Goal: Task Accomplishment & Management: Use online tool/utility

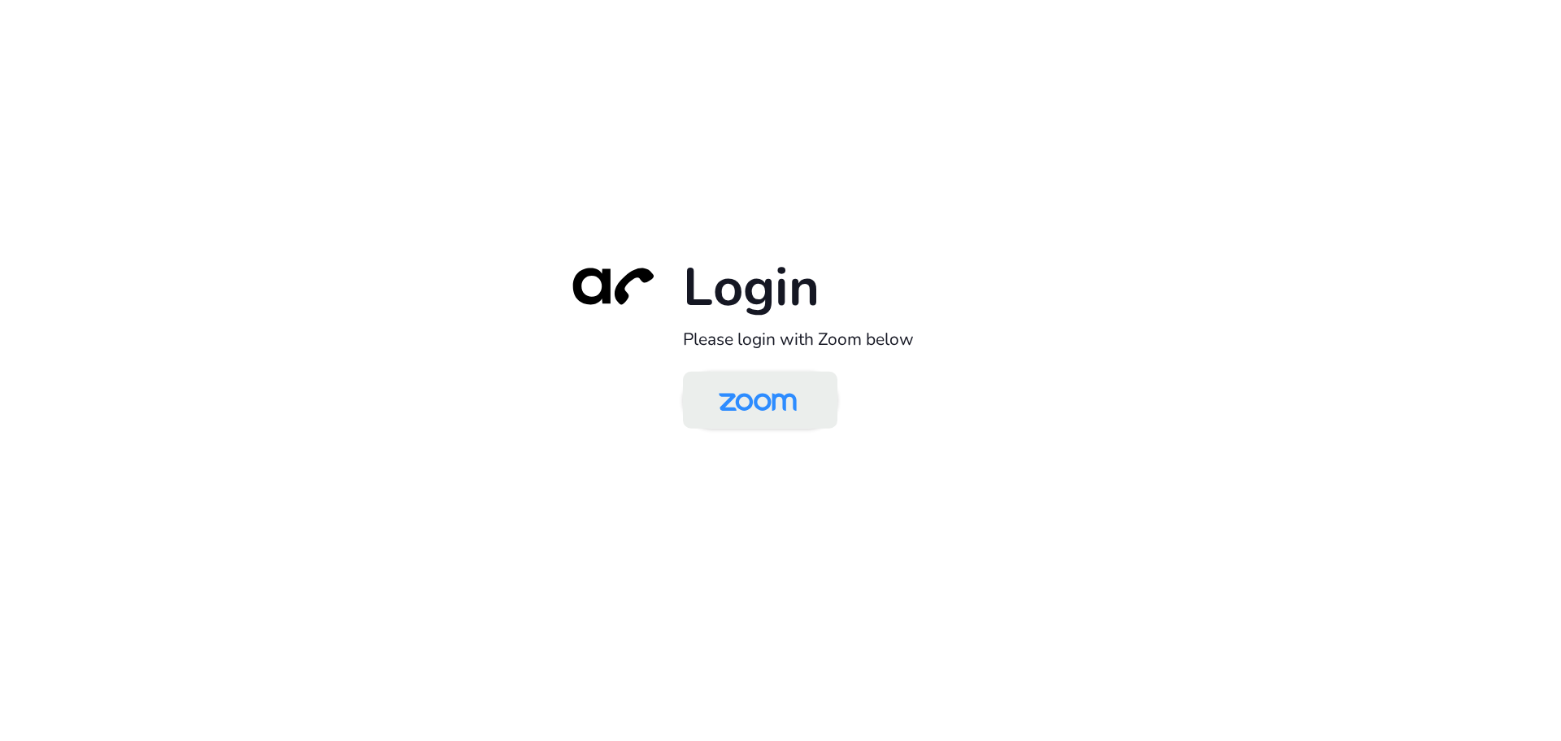
click at [765, 397] on img at bounding box center [758, 401] width 112 height 53
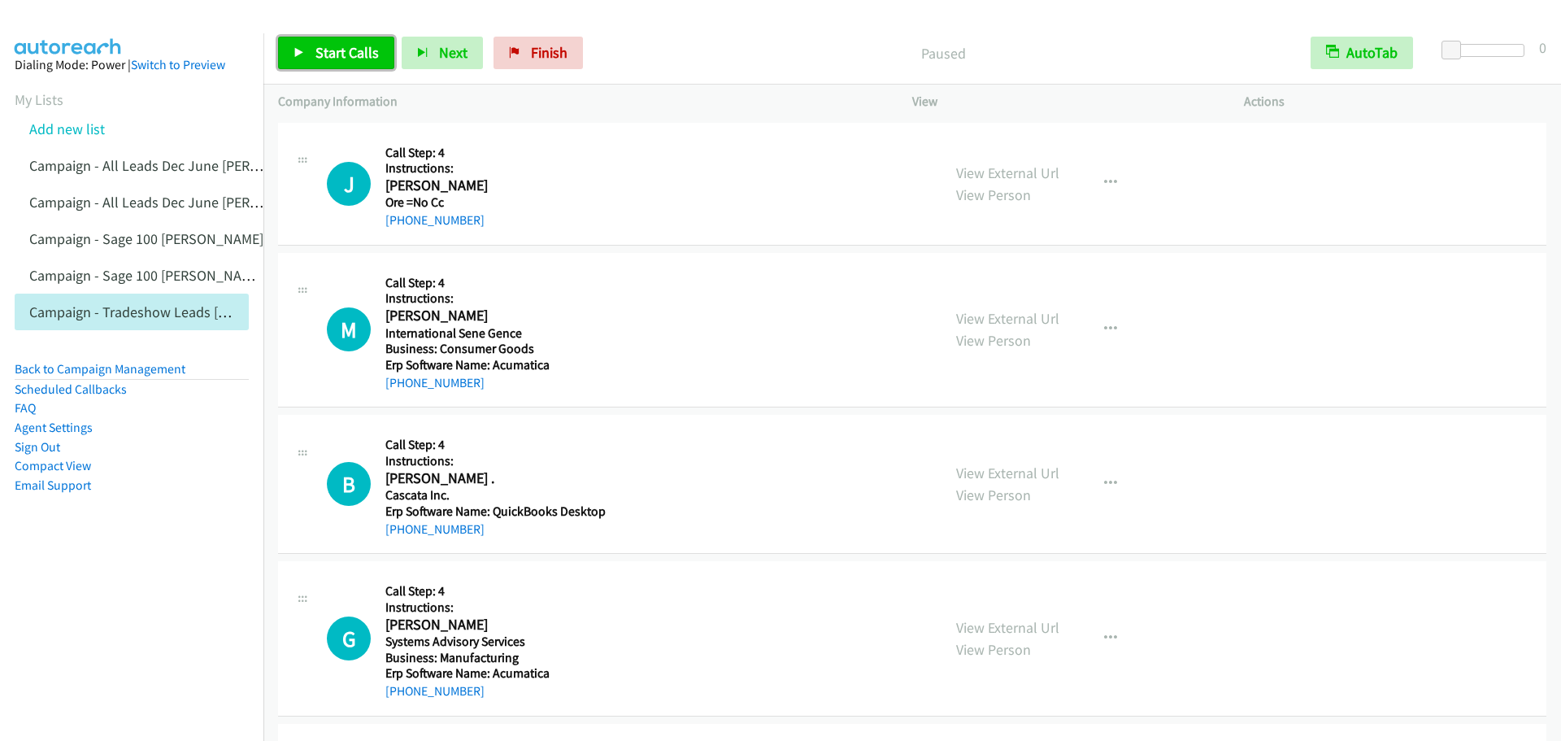
click at [301, 55] on icon at bounding box center [298, 53] width 11 height 11
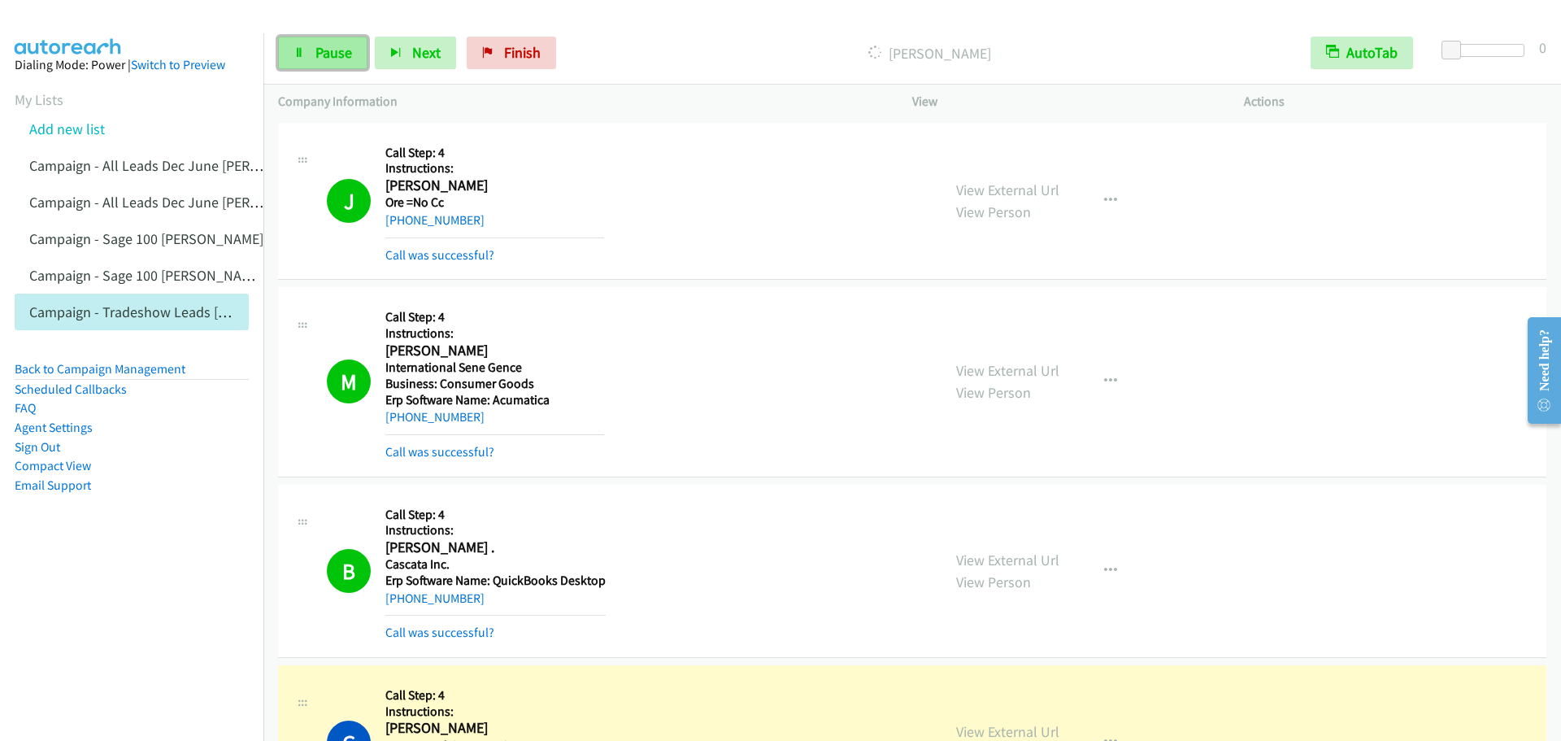
click at [315, 52] on span "Pause" at bounding box center [333, 52] width 37 height 19
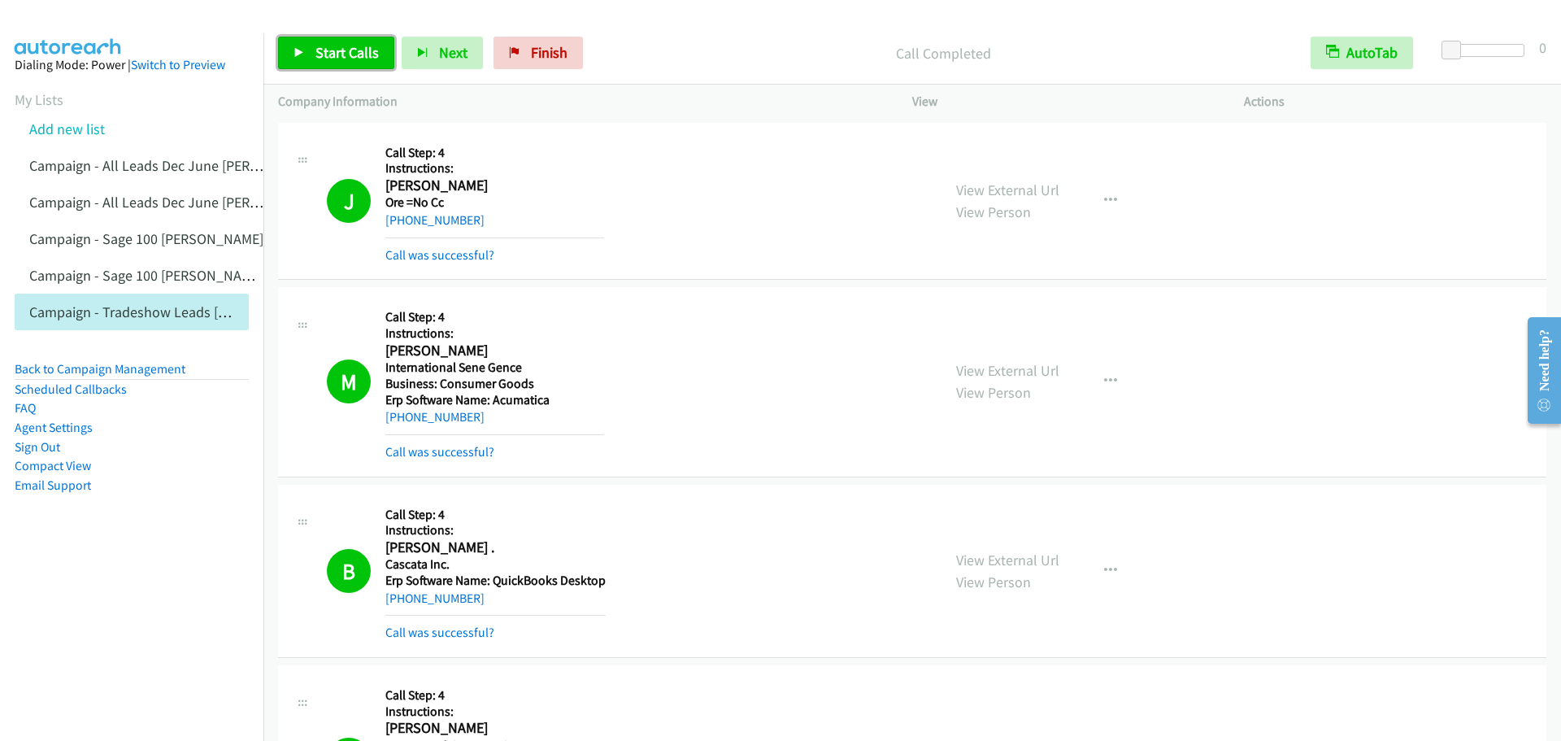
click at [314, 47] on link "Start Calls" at bounding box center [336, 53] width 116 height 33
click at [330, 57] on span "Pause" at bounding box center [333, 52] width 37 height 19
click at [330, 57] on span "Start Calls" at bounding box center [346, 52] width 63 height 19
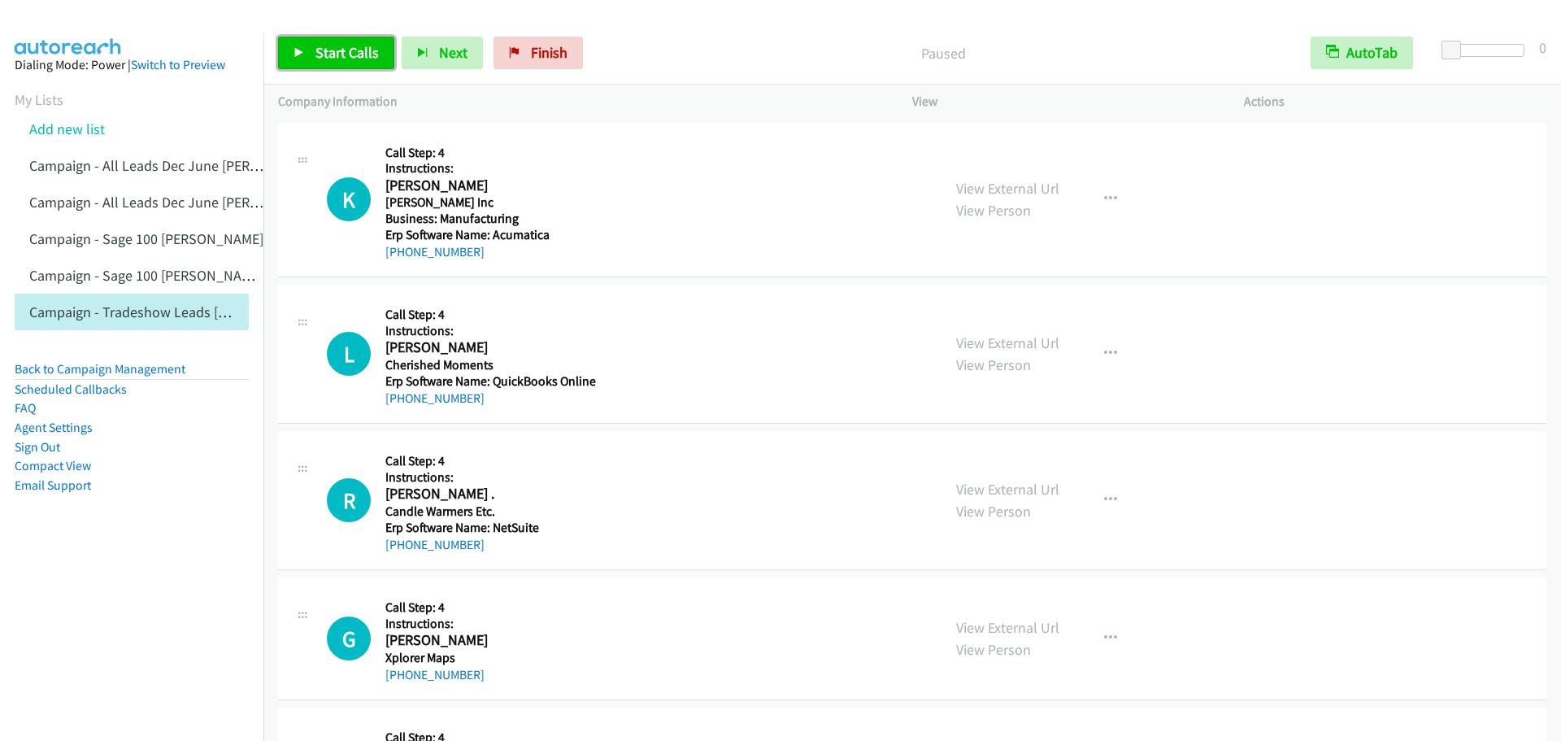
click at [352, 49] on span "Start Calls" at bounding box center [346, 52] width 63 height 19
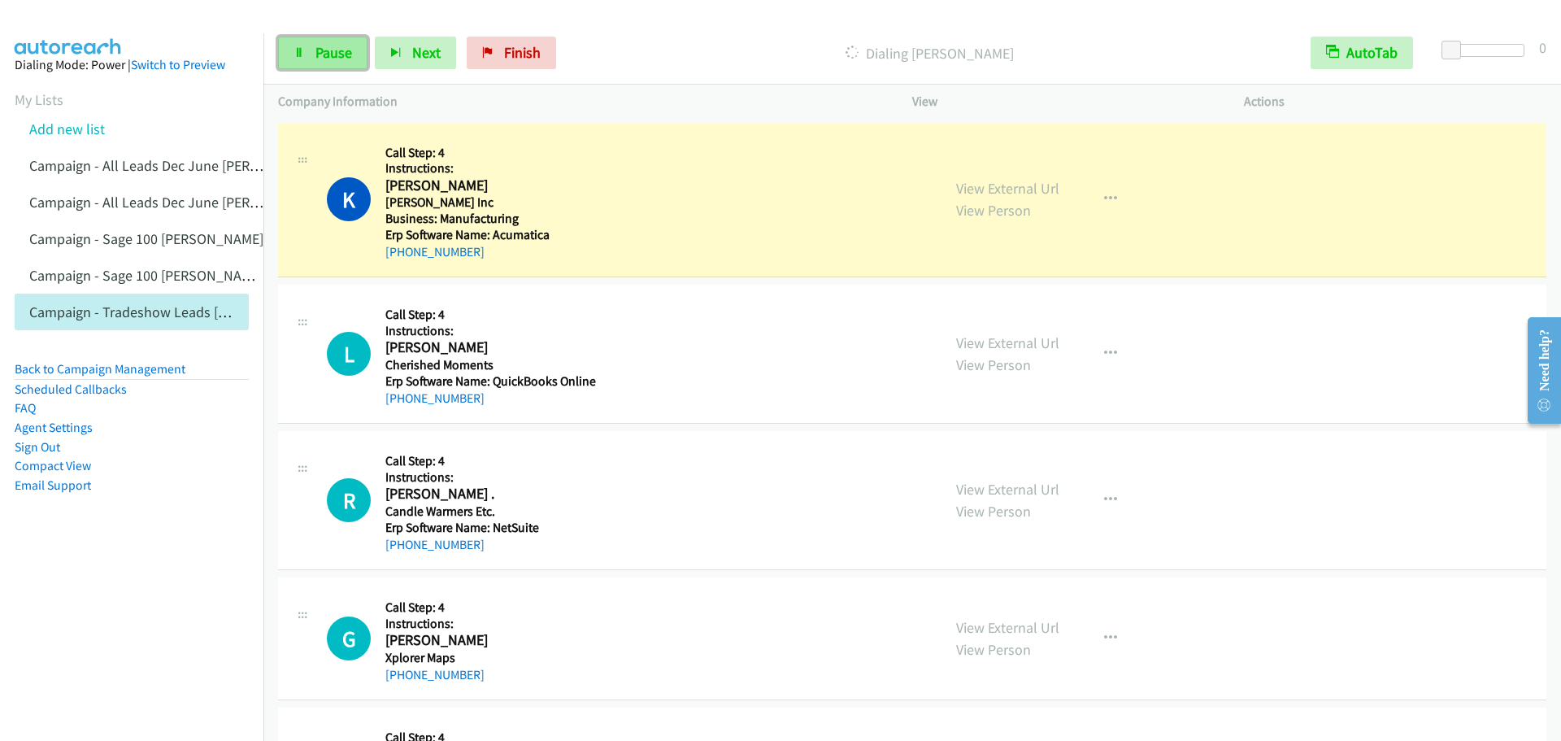
click at [345, 51] on span "Pause" at bounding box center [333, 52] width 37 height 19
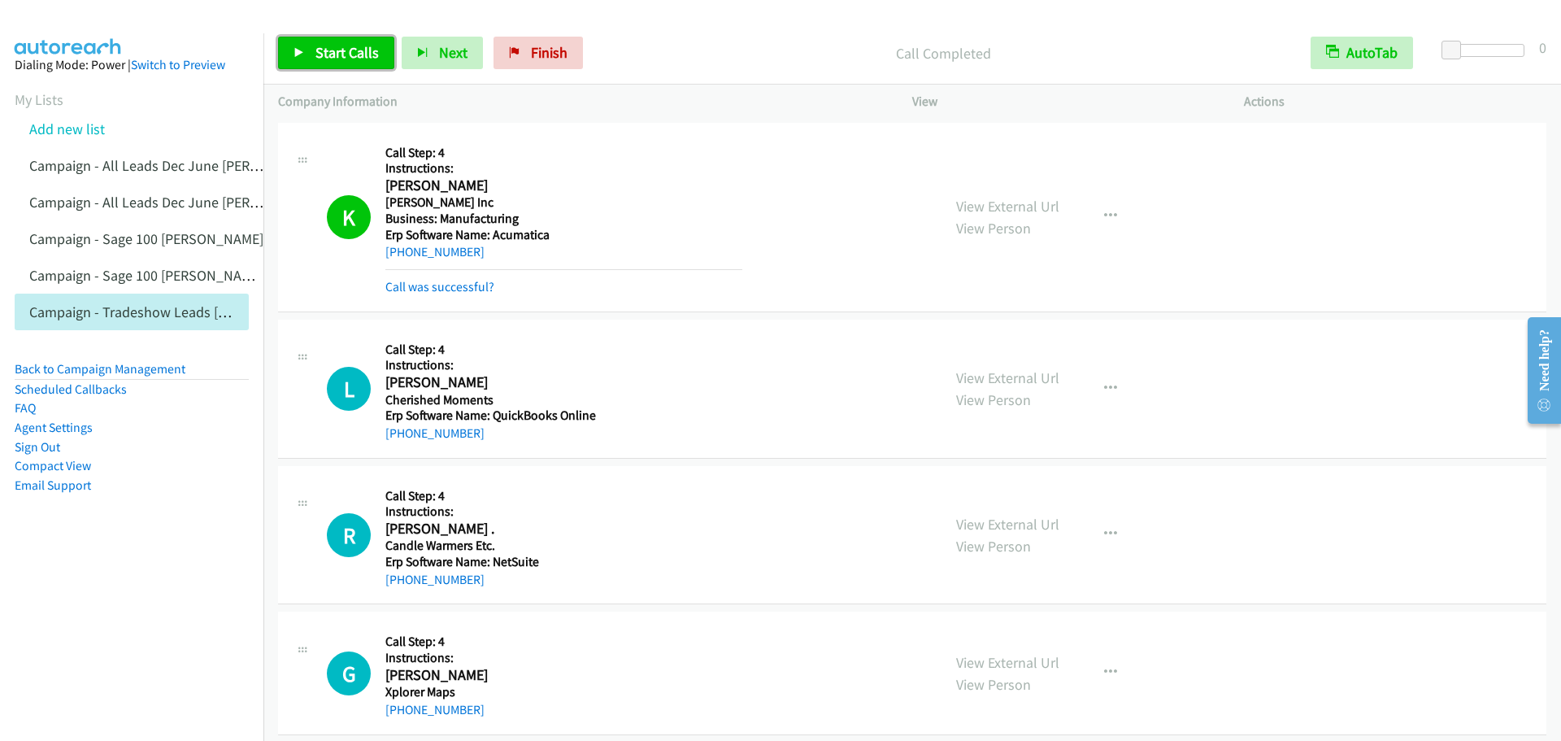
click at [288, 43] on link "Start Calls" at bounding box center [336, 53] width 116 height 33
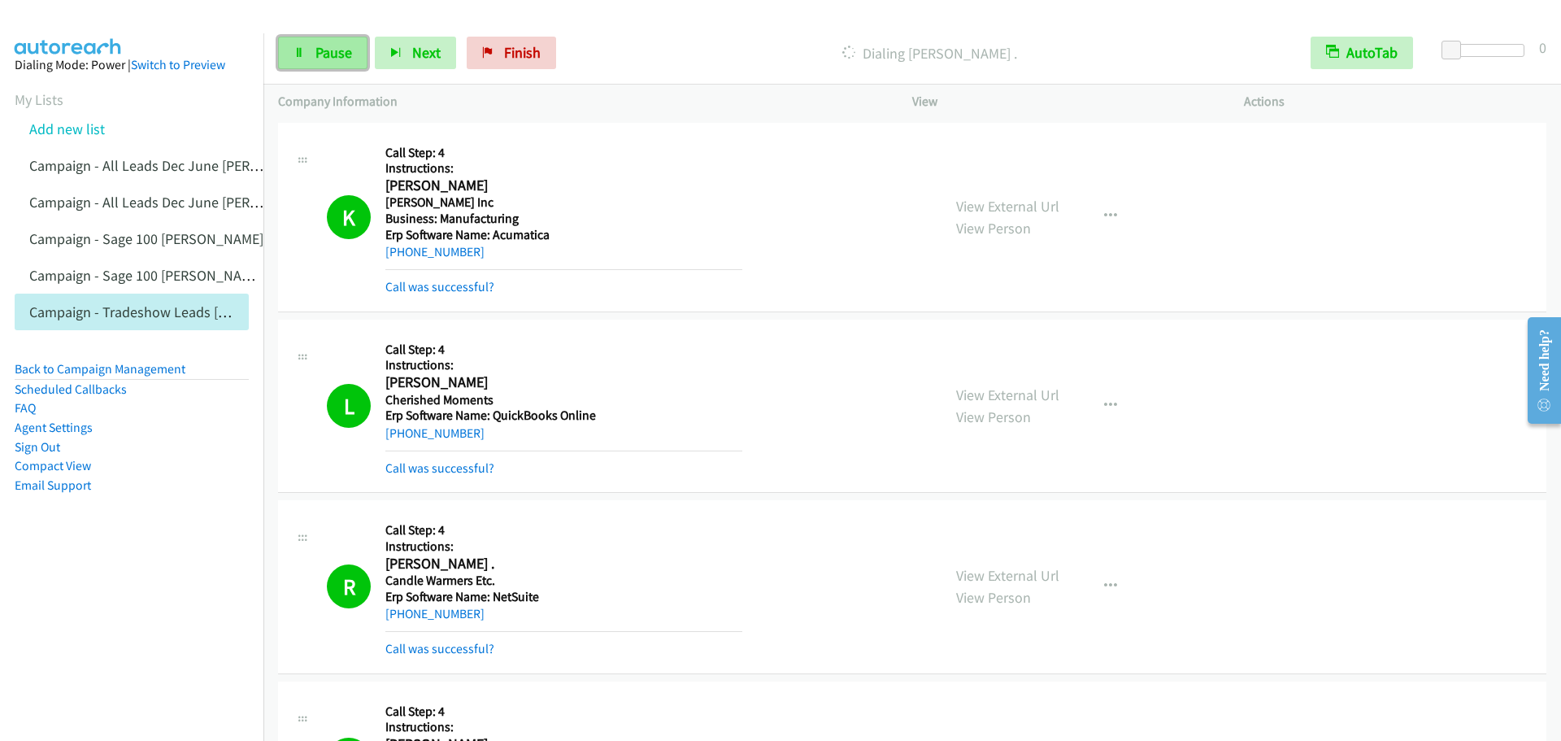
click at [316, 47] on span "Pause" at bounding box center [333, 52] width 37 height 19
click at [369, 57] on span "Start Calls" at bounding box center [346, 52] width 63 height 19
click at [321, 62] on link "Pause" at bounding box center [322, 53] width 89 height 33
click at [321, 62] on link "Start Calls" at bounding box center [336, 53] width 116 height 33
click at [300, 57] on icon at bounding box center [298, 53] width 11 height 11
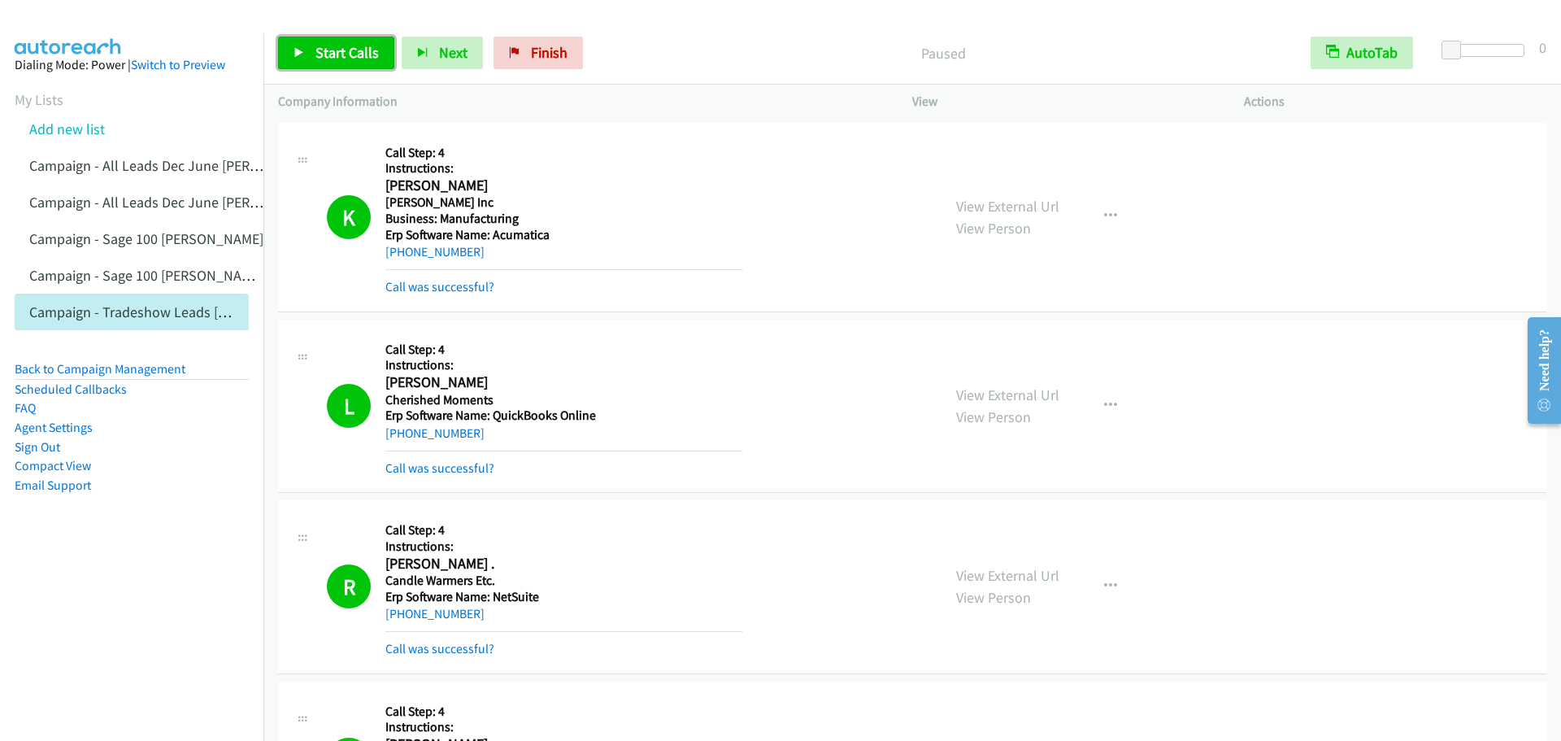
click at [300, 57] on icon at bounding box center [298, 53] width 11 height 11
click at [332, 57] on span "Pause" at bounding box center [333, 52] width 37 height 19
click at [324, 65] on link "Start Calls" at bounding box center [336, 53] width 116 height 33
click at [314, 46] on link "Pause" at bounding box center [322, 53] width 89 height 33
click at [314, 46] on link "Start Calls" at bounding box center [336, 53] width 116 height 33
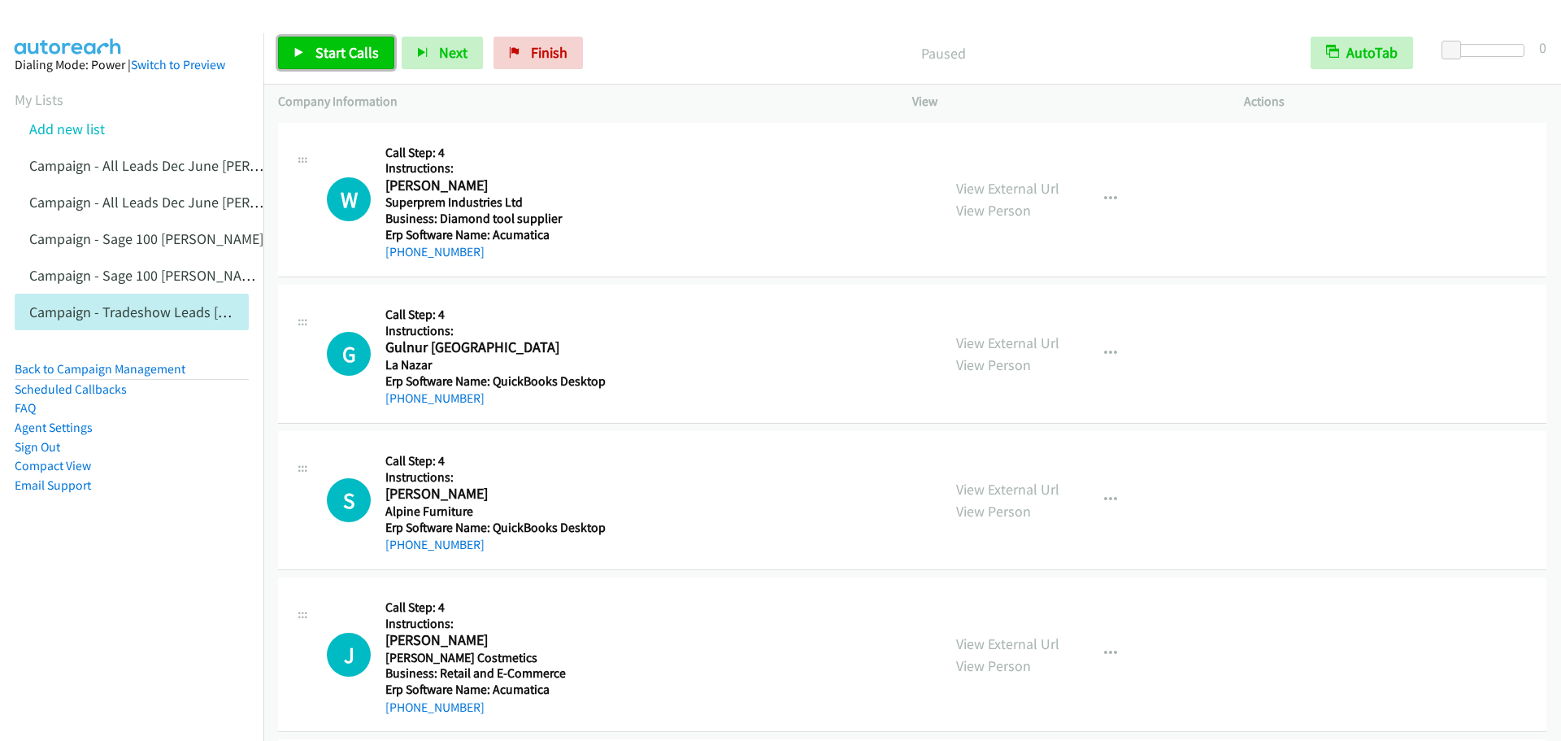
click at [301, 54] on icon at bounding box center [298, 53] width 11 height 11
